Goal: Navigation & Orientation: Find specific page/section

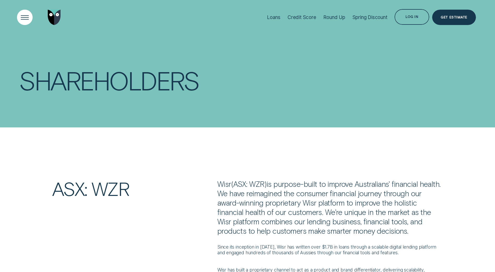
click at [28, 14] on div "Open Menu" at bounding box center [25, 17] width 22 height 22
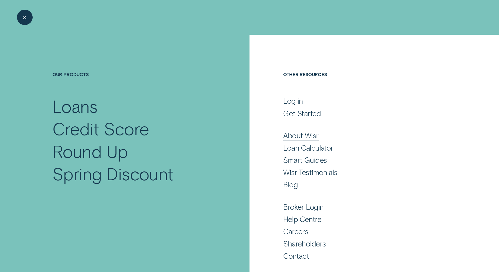
click at [302, 136] on div "About Wisr" at bounding box center [300, 135] width 35 height 9
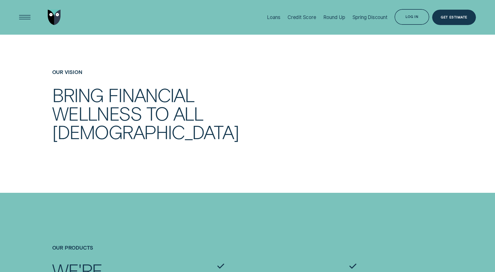
click at [234, 115] on h2 "Bring financial wellness to all [DEMOGRAPHIC_DATA]" at bounding box center [164, 114] width 225 height 56
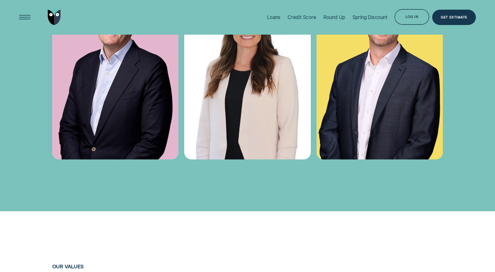
scroll to position [2009, 0]
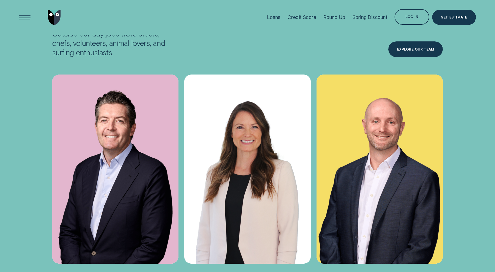
click at [156, 153] on img at bounding box center [115, 170] width 126 height 190
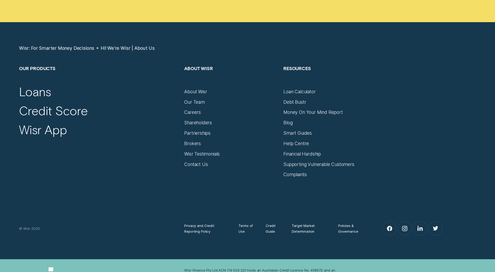
scroll to position [3525, 0]
